Goal: Transaction & Acquisition: Purchase product/service

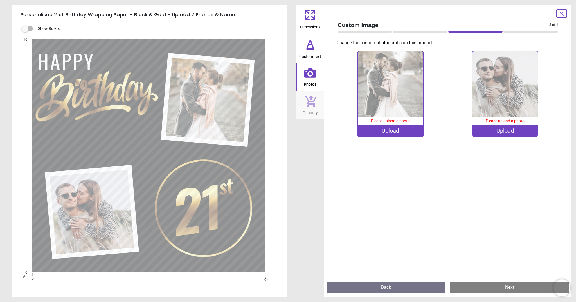
click at [394, 109] on img at bounding box center [390, 83] width 65 height 65
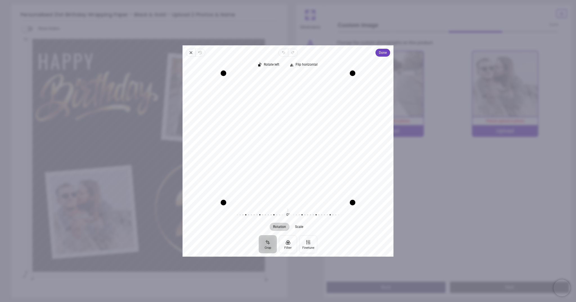
drag, startPoint x: 311, startPoint y: 148, endPoint x: 307, endPoint y: 165, distance: 16.9
click at [307, 165] on div "Recenter" at bounding box center [288, 137] width 202 height 129
click at [386, 53] on span "Done" at bounding box center [383, 52] width 8 height 7
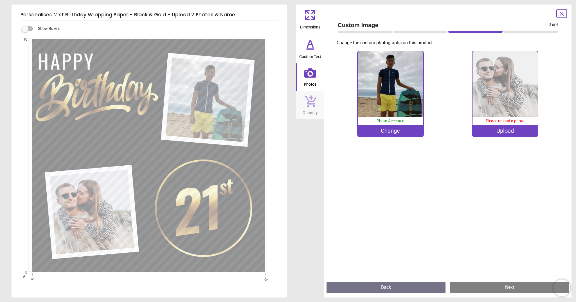
click at [496, 106] on img at bounding box center [505, 83] width 65 height 65
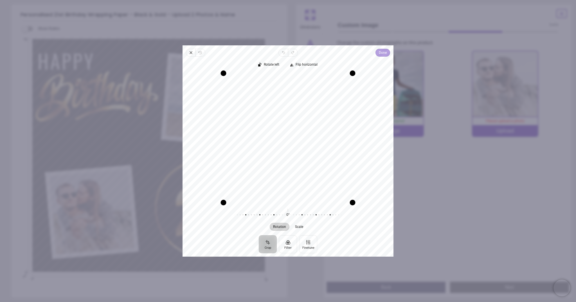
click at [382, 55] on span "Done" at bounding box center [383, 52] width 8 height 7
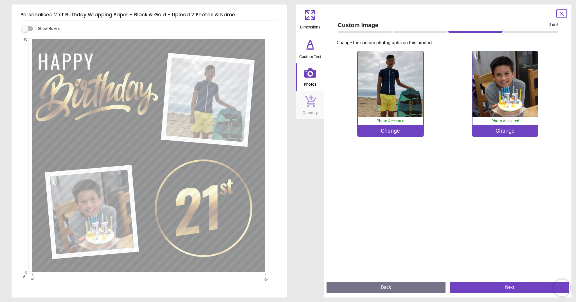
click at [508, 291] on button "Next" at bounding box center [509, 286] width 119 height 11
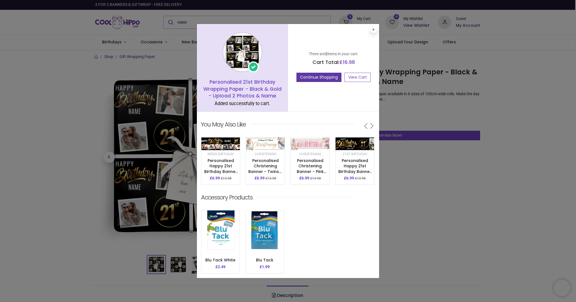
click at [318, 76] on button "Continue Shopping" at bounding box center [319, 78] width 45 height 10
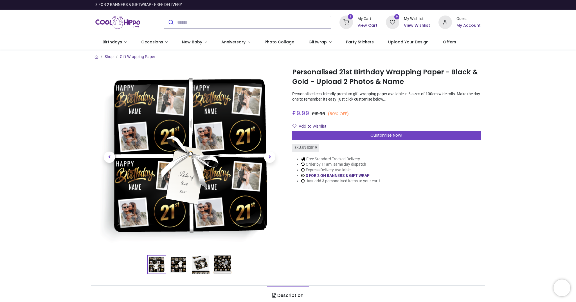
click at [359, 24] on h6 "View Cart" at bounding box center [368, 26] width 20 height 6
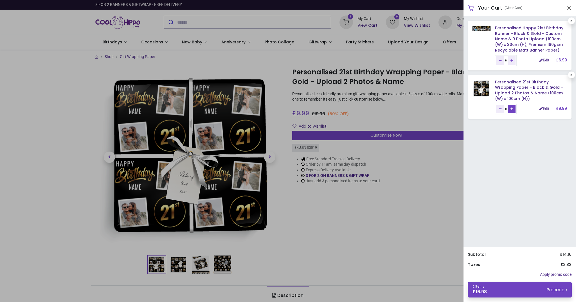
drag, startPoint x: 518, startPoint y: 107, endPoint x: 521, endPoint y: 109, distance: 3.9
click at [513, 107] on icon "Add one" at bounding box center [512, 108] width 3 height 3
type input "*"
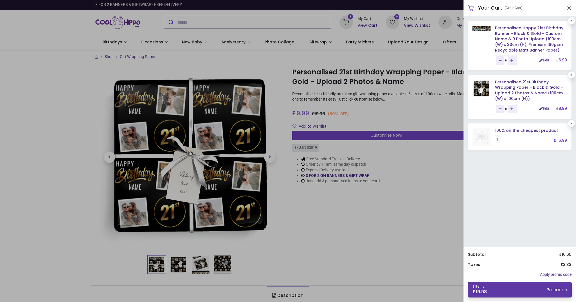
click at [552, 292] on small "Proceed" at bounding box center [557, 289] width 20 height 6
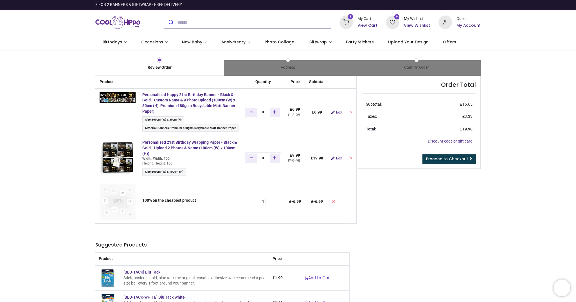
click at [451, 160] on span "Proceed to Checkout" at bounding box center [447, 159] width 42 height 6
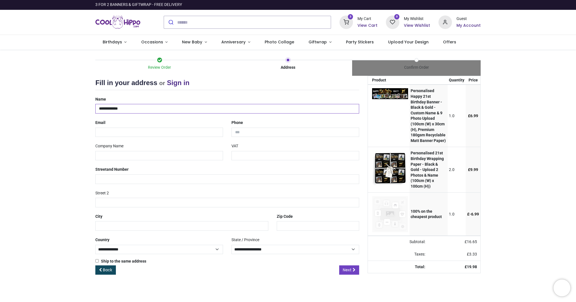
type input "**********"
type input "*******"
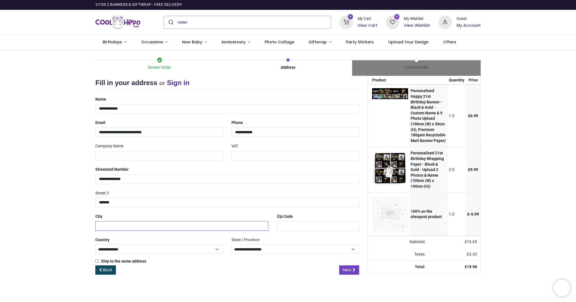
drag, startPoint x: 111, startPoint y: 221, endPoint x: 117, endPoint y: 220, distance: 6.3
type input "********"
select select "***"
click at [352, 268] on link "Next" at bounding box center [349, 270] width 20 height 10
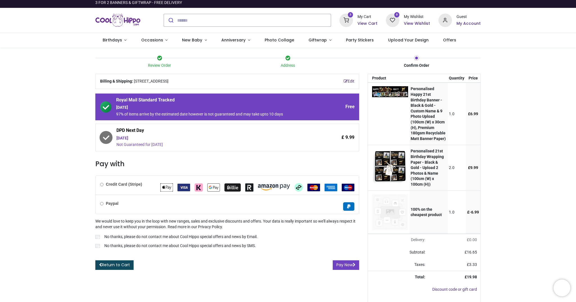
scroll to position [3, 0]
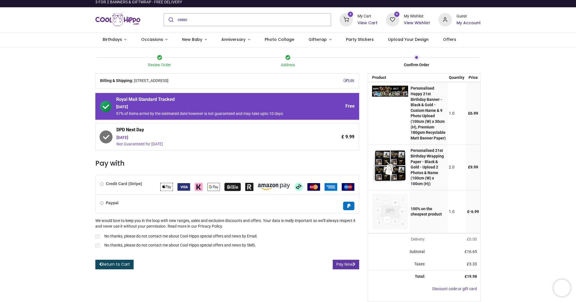
click at [343, 261] on button "Pay Now" at bounding box center [346, 264] width 26 height 10
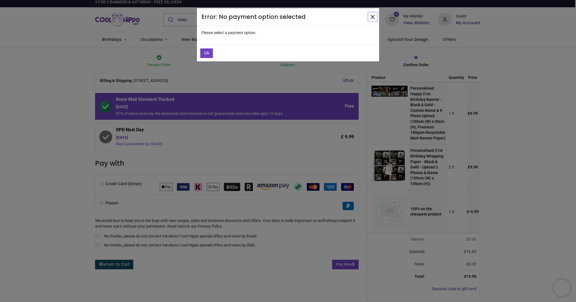
click at [372, 16] on button "Close" at bounding box center [373, 17] width 8 height 8
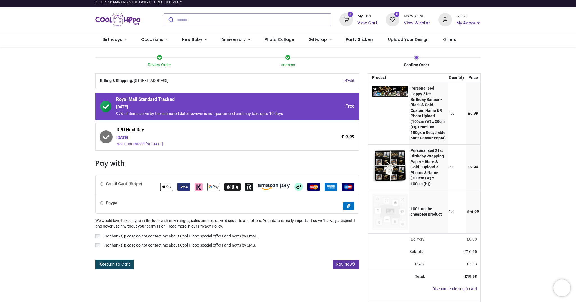
click at [358, 259] on button "Pay Now" at bounding box center [346, 264] width 26 height 10
